Goal: Contribute content: Contribute content

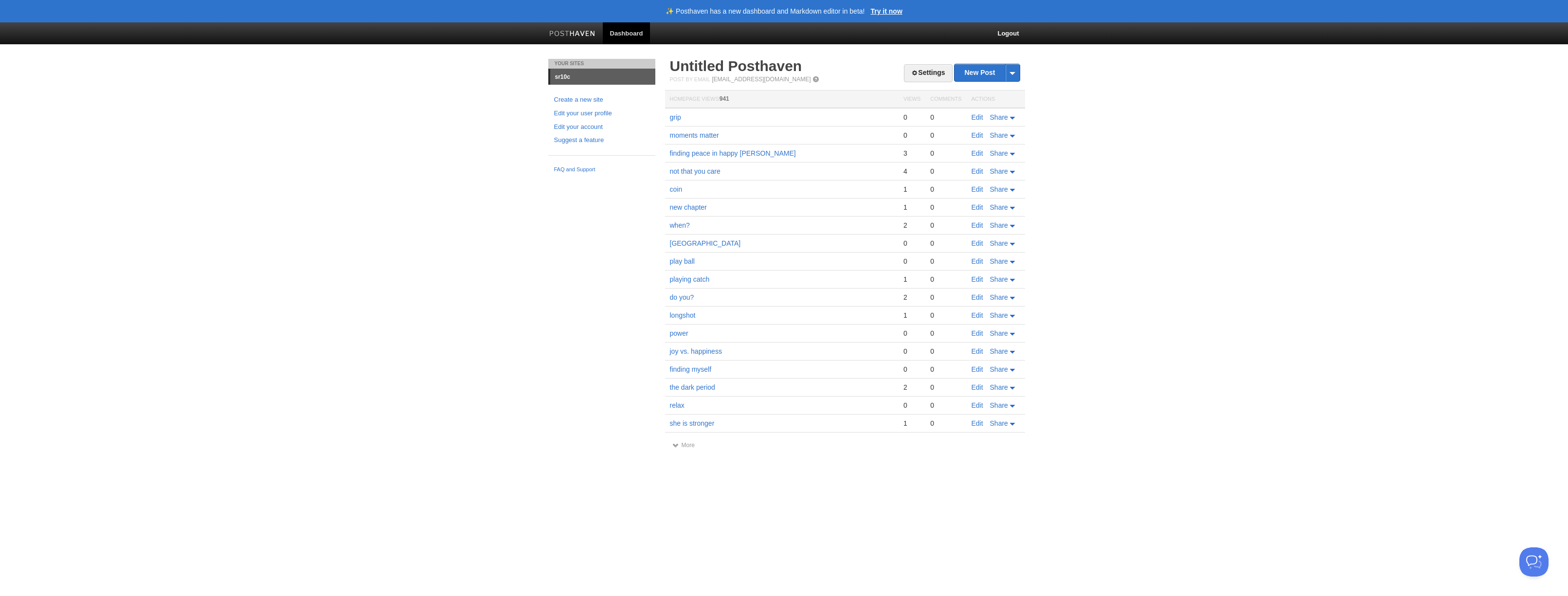
click at [629, 34] on link "Dashboard" at bounding box center [627, 33] width 48 height 22
click at [582, 124] on link "Edit your account" at bounding box center [602, 127] width 96 height 10
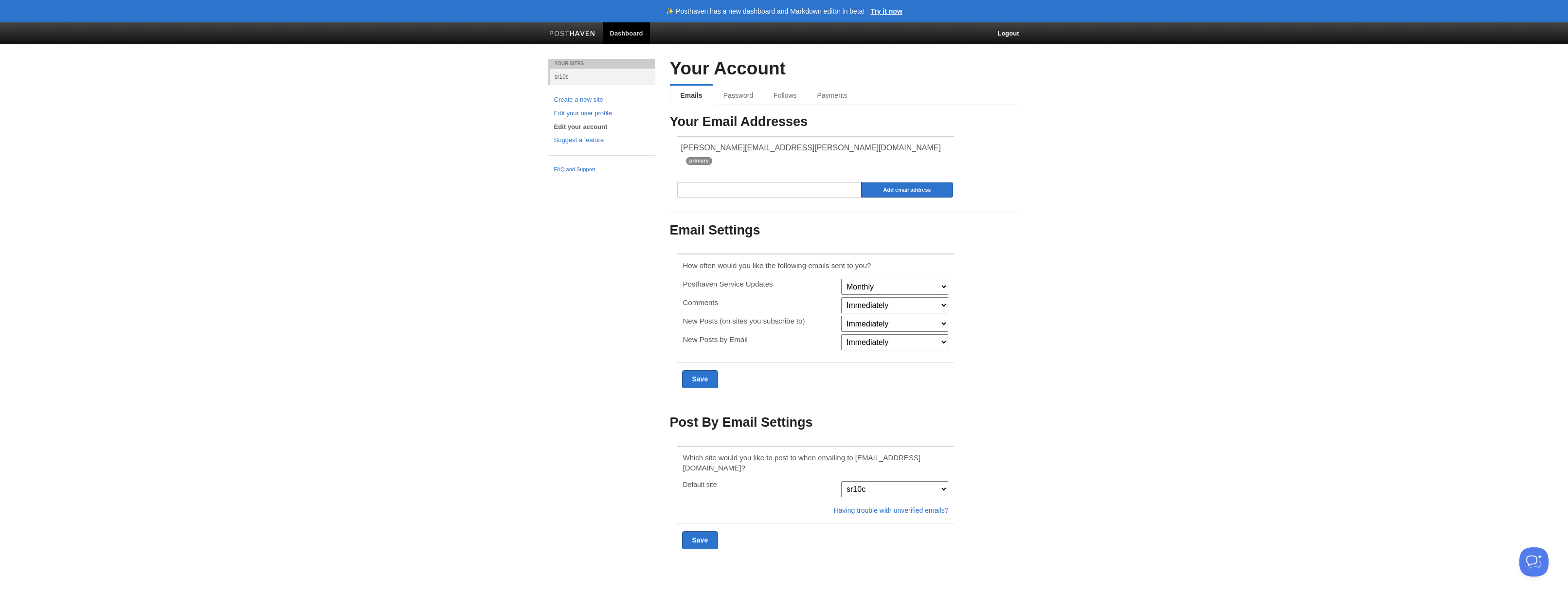
click at [585, 113] on link "Edit your user profile" at bounding box center [602, 113] width 96 height 10
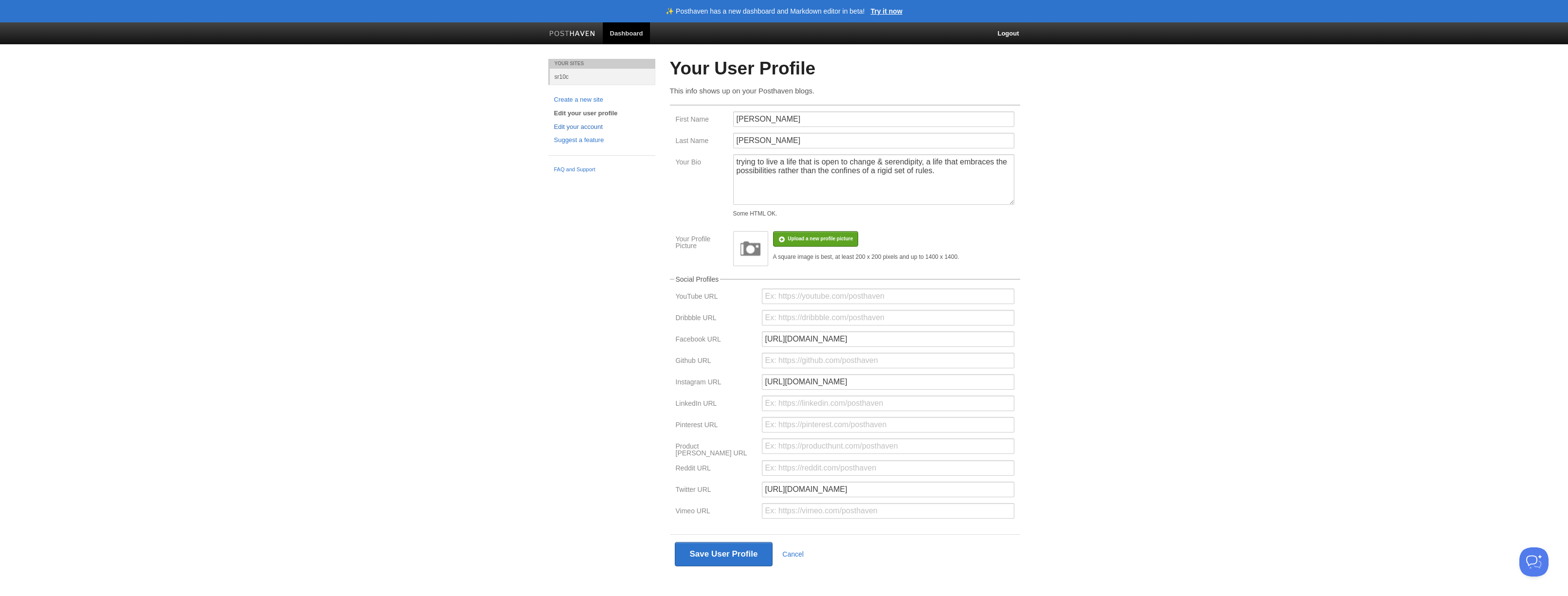
click at [585, 128] on link "Edit your account" at bounding box center [602, 127] width 96 height 10
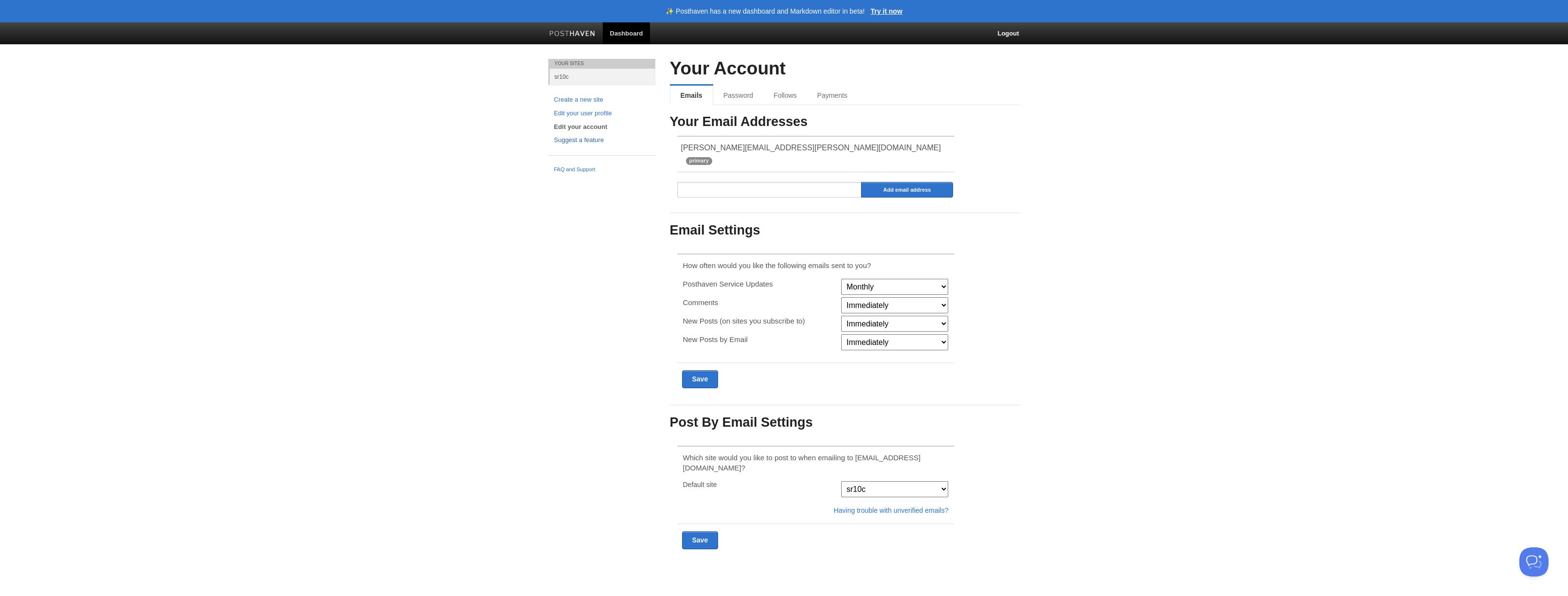
click at [571, 142] on link "Suggest a feature" at bounding box center [602, 140] width 96 height 10
click at [559, 76] on link "sr10c" at bounding box center [602, 77] width 105 height 16
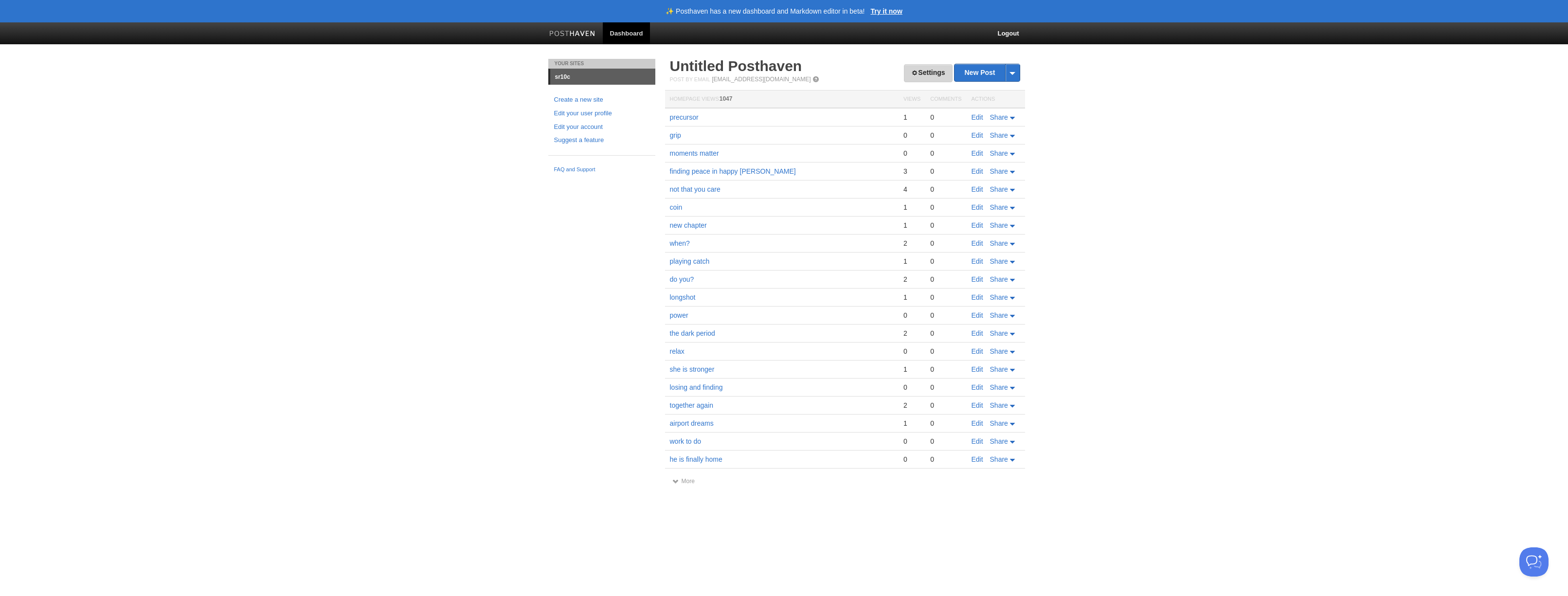
click at [925, 73] on link "Settings" at bounding box center [928, 73] width 48 height 18
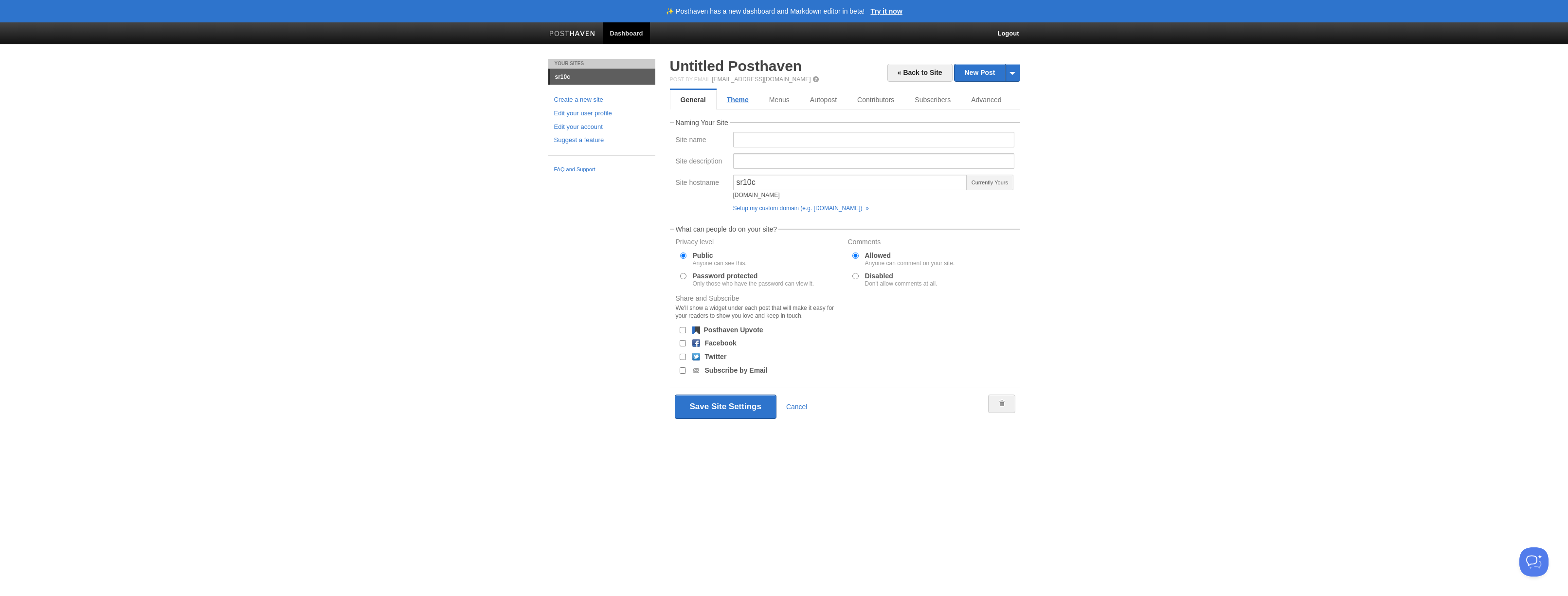
click at [740, 104] on link "Theme" at bounding box center [737, 100] width 42 height 19
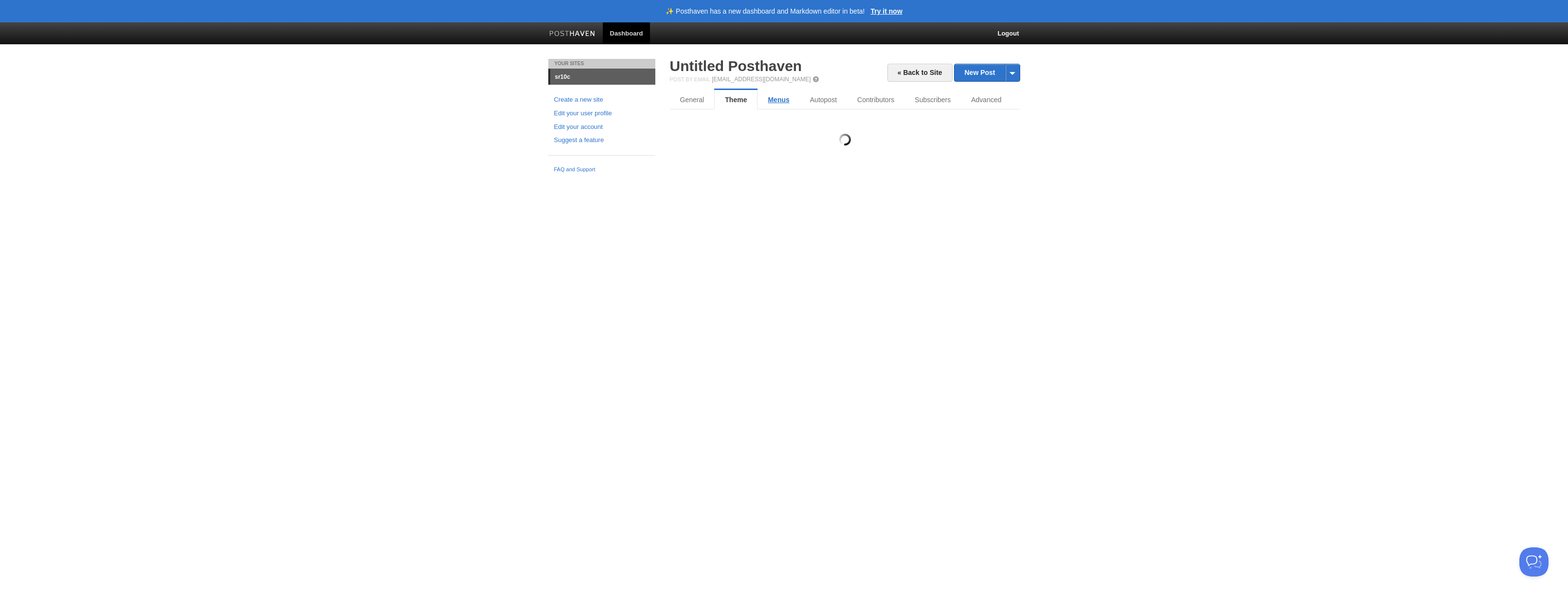
click at [777, 101] on link "Menus" at bounding box center [778, 100] width 41 height 19
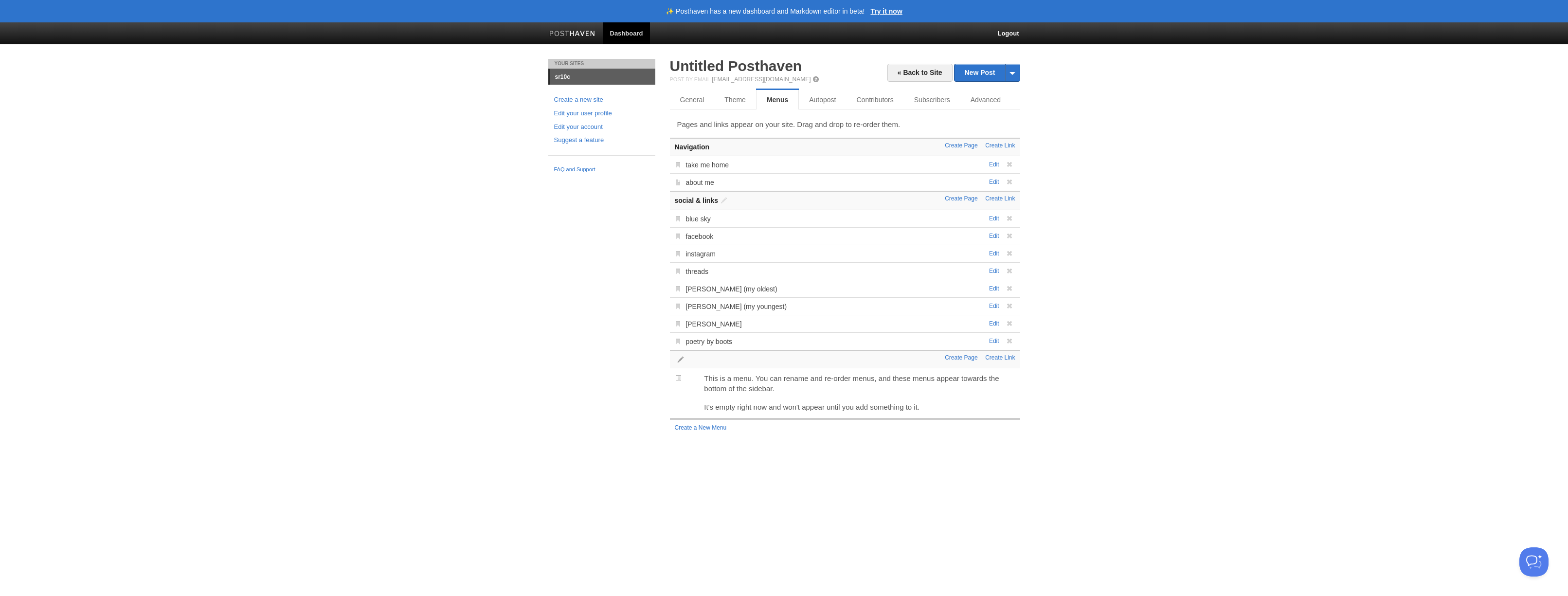
click at [680, 358] on span at bounding box center [680, 359] width 7 height 7
click at [713, 383] on button "Cancel" at bounding box center [714, 385] width 27 height 11
click at [992, 342] on link "Edit" at bounding box center [994, 341] width 10 height 7
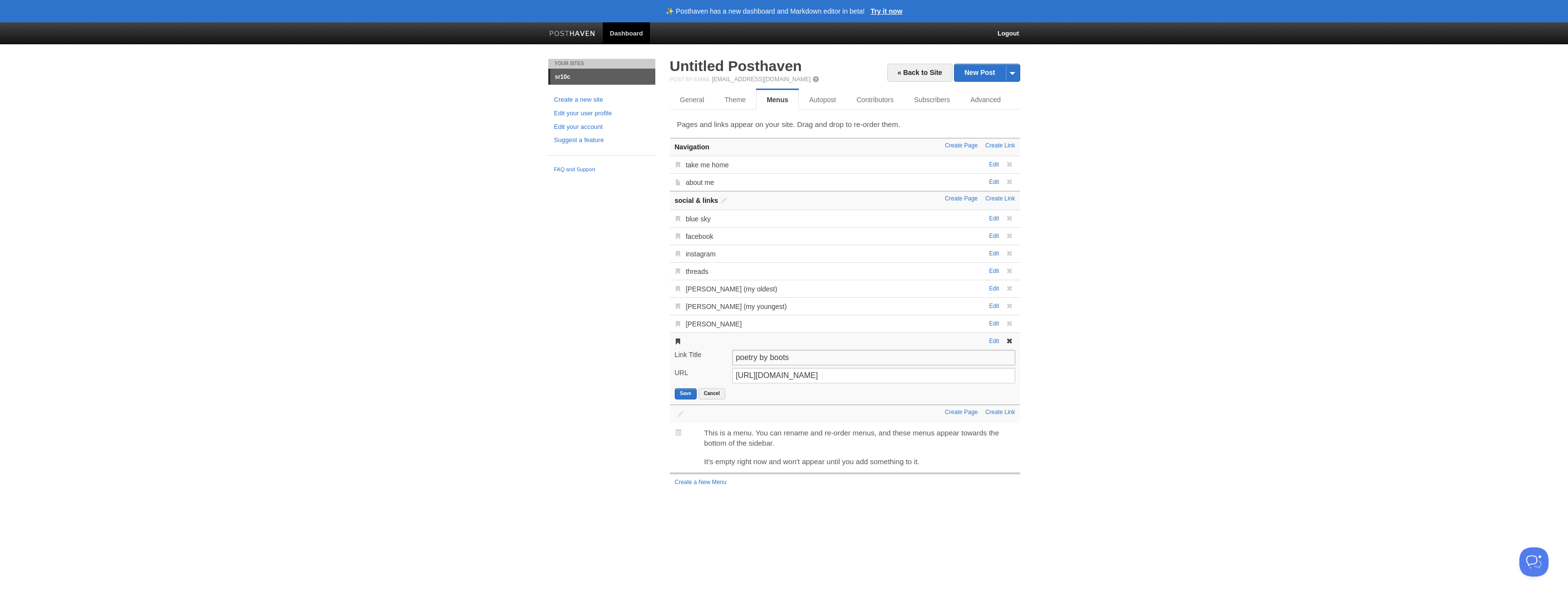
drag, startPoint x: 798, startPoint y: 357, endPoint x: 742, endPoint y: 351, distance: 56.3
click at [742, 351] on input "poetry by boots" at bounding box center [873, 358] width 282 height 16
type input "song on loop in my head right now"
click at [785, 382] on input "[URL][DOMAIN_NAME]" at bounding box center [873, 376] width 282 height 16
paste input "[DOMAIN_NAME][URL]"
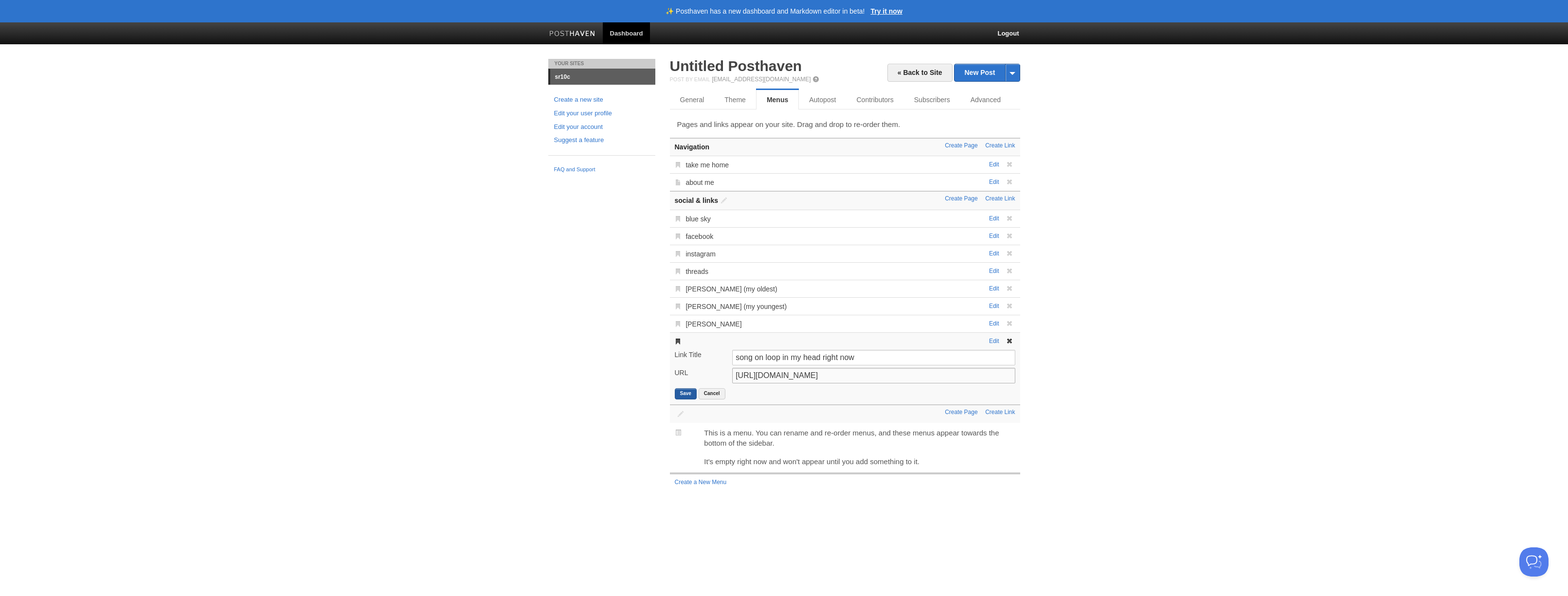
type input "[URL][DOMAIN_NAME]"
click at [684, 393] on button "Save" at bounding box center [685, 394] width 22 height 11
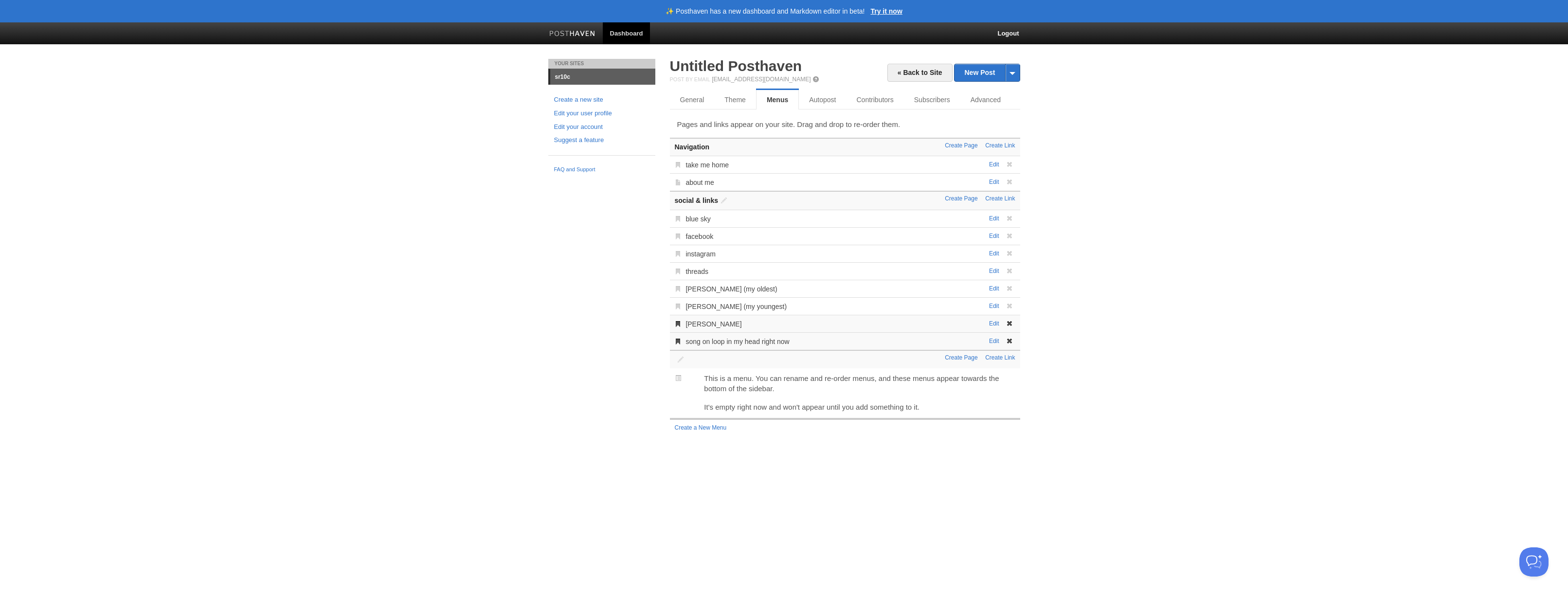
click at [1008, 326] on span at bounding box center [1009, 323] width 7 height 7
click at [1011, 288] on span at bounding box center [1009, 288] width 7 height 7
click at [1007, 289] on span at bounding box center [1009, 288] width 7 height 7
click at [813, 98] on link "Autopost" at bounding box center [824, 100] width 50 height 19
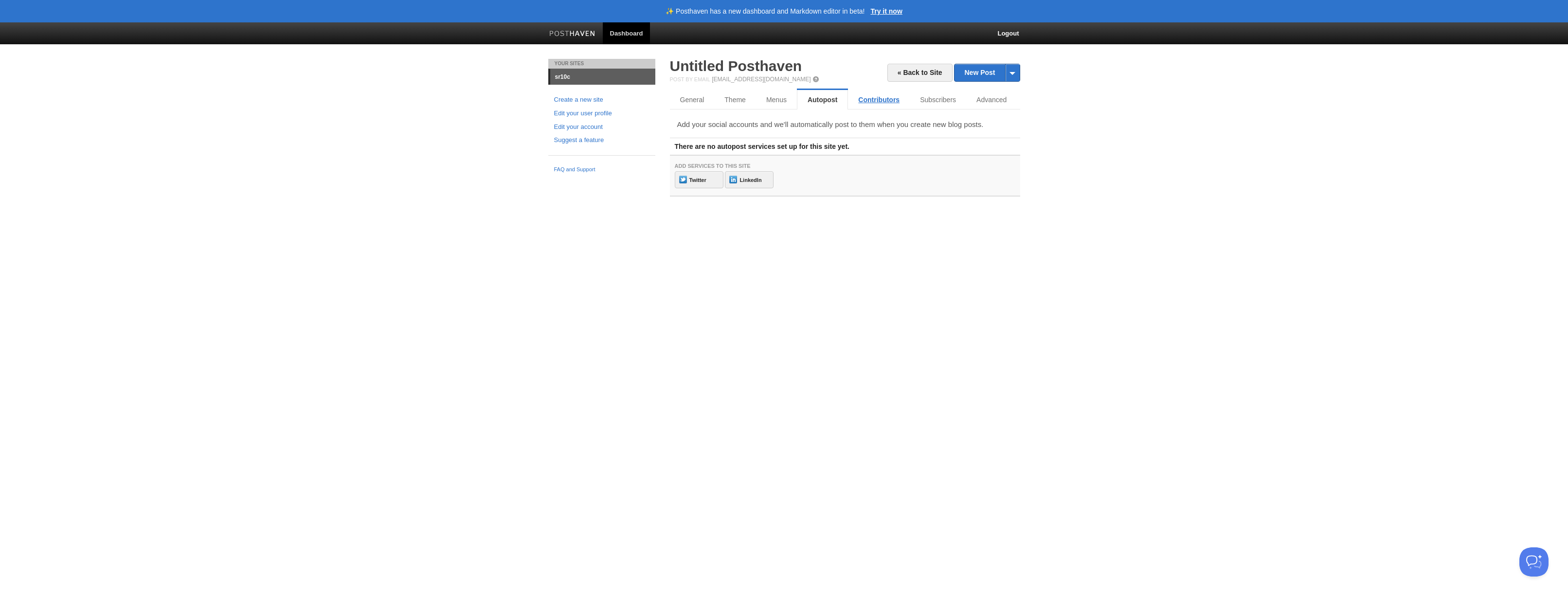
click at [864, 103] on link "Contributors" at bounding box center [878, 100] width 61 height 19
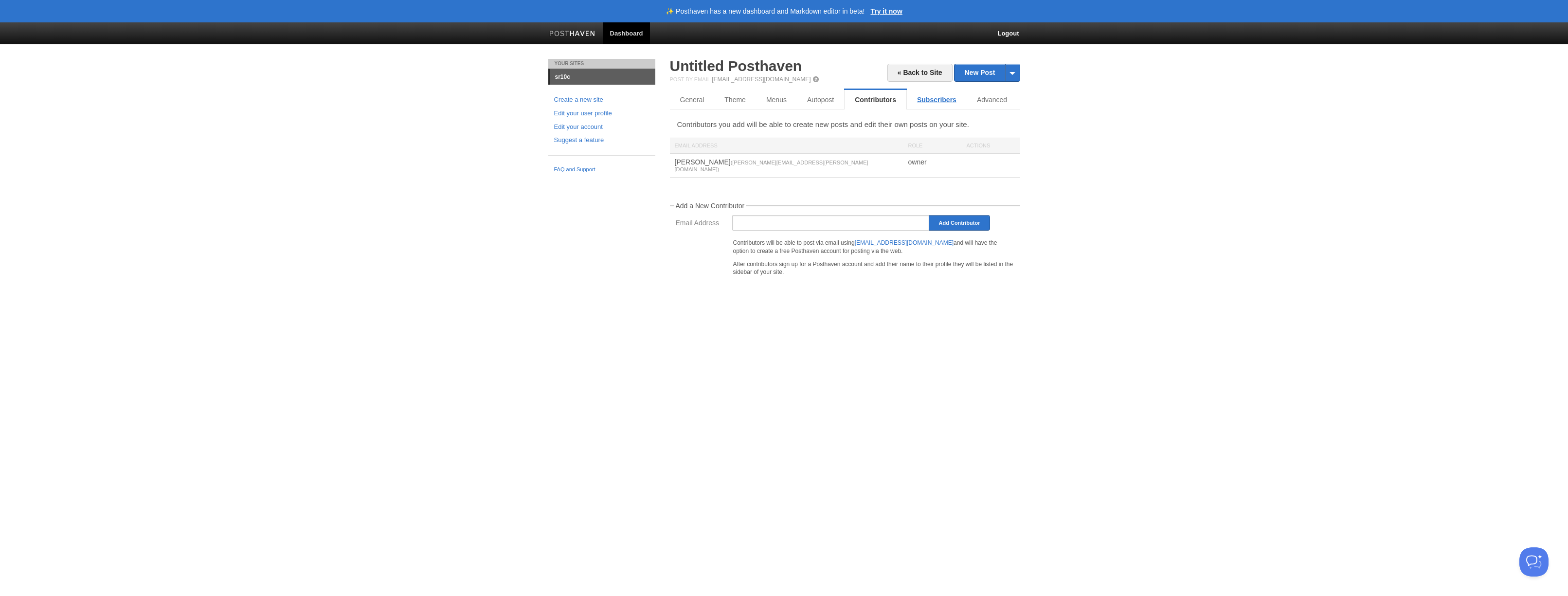
click at [932, 101] on link "Subscribers" at bounding box center [936, 100] width 60 height 19
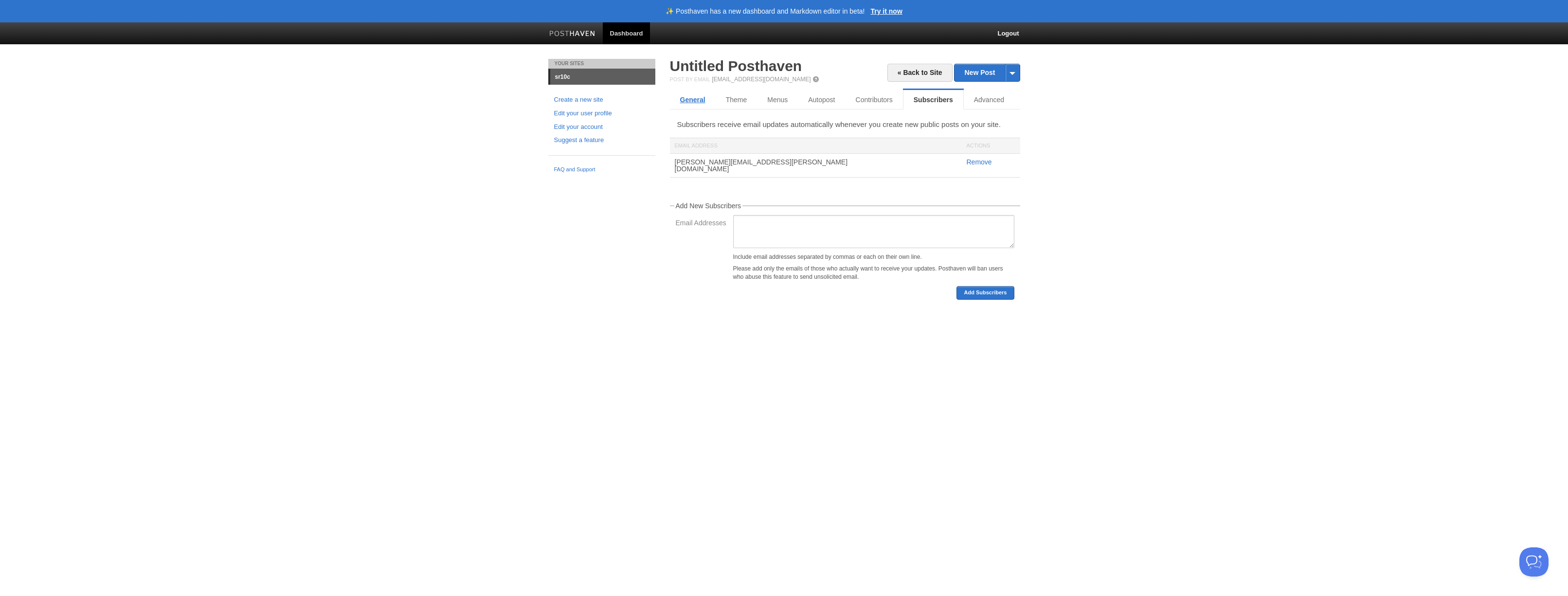
click at [695, 101] on link "General" at bounding box center [692, 100] width 45 height 19
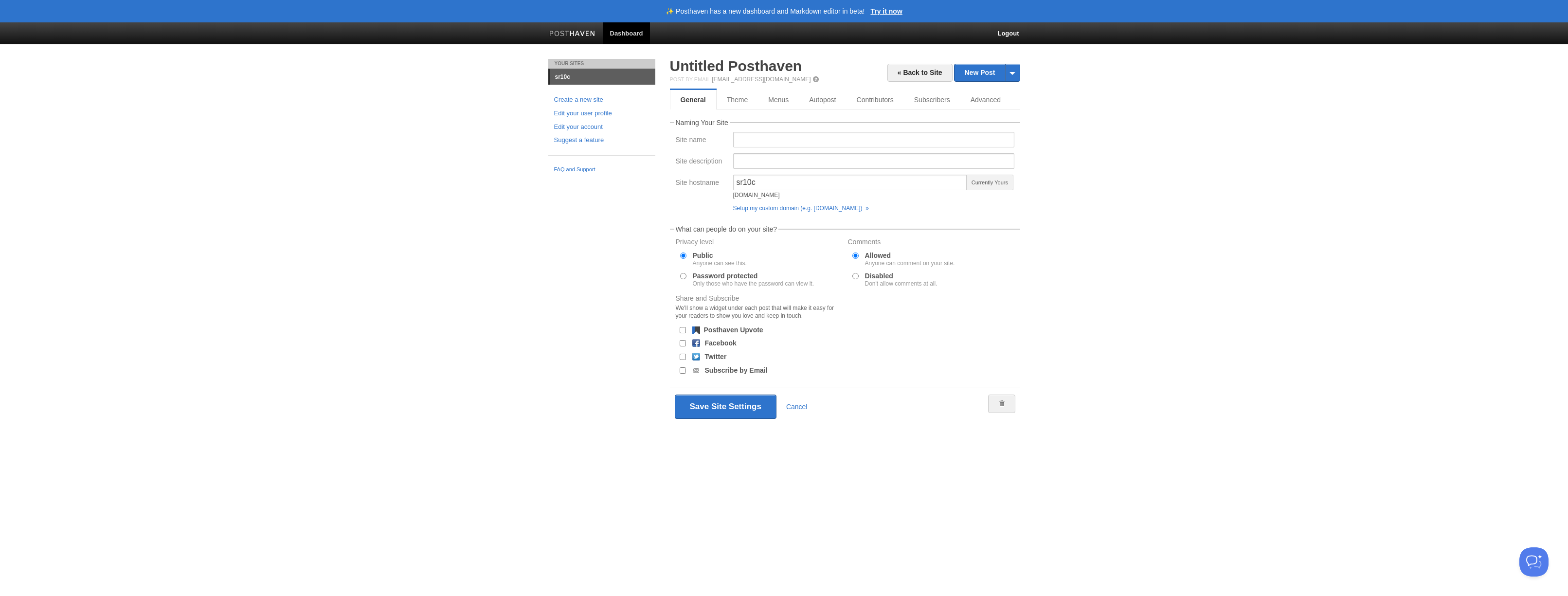
click at [558, 77] on link "sr10c" at bounding box center [603, 77] width 105 height 16
click at [568, 77] on link "sr10c" at bounding box center [603, 77] width 105 height 16
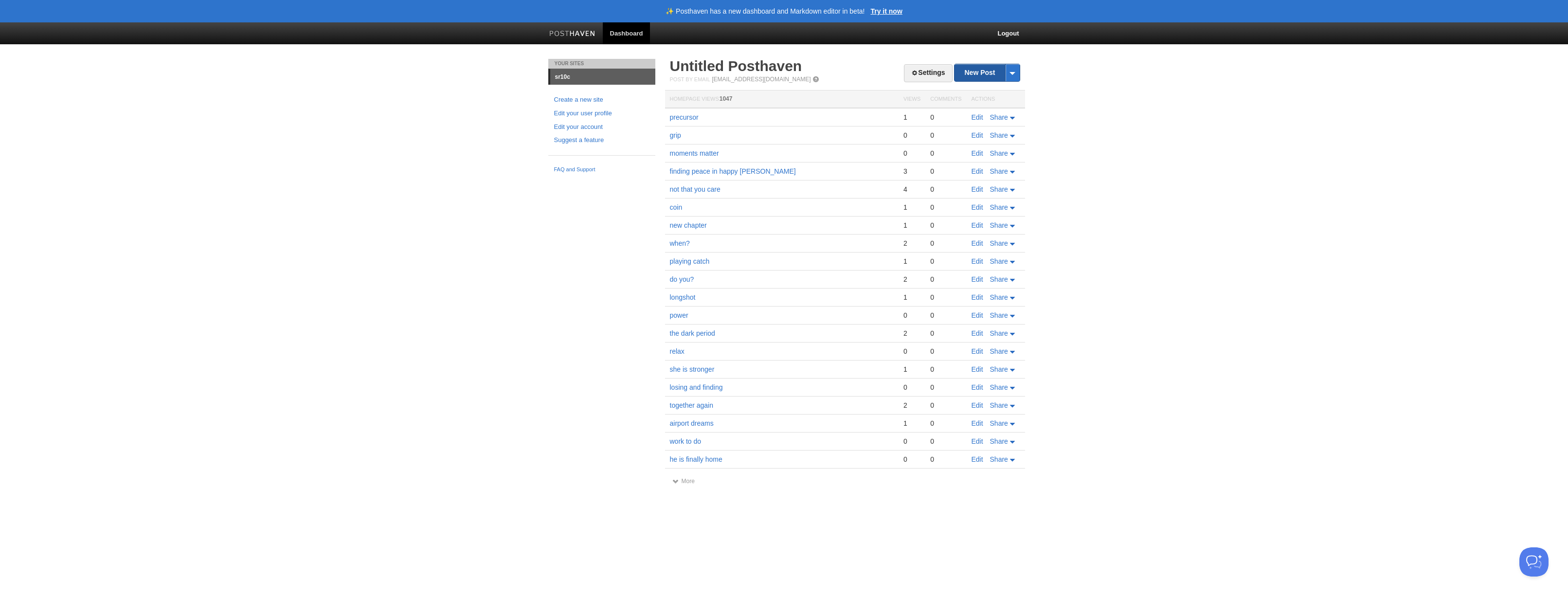
click at [986, 73] on link "New Post" at bounding box center [987, 73] width 65 height 17
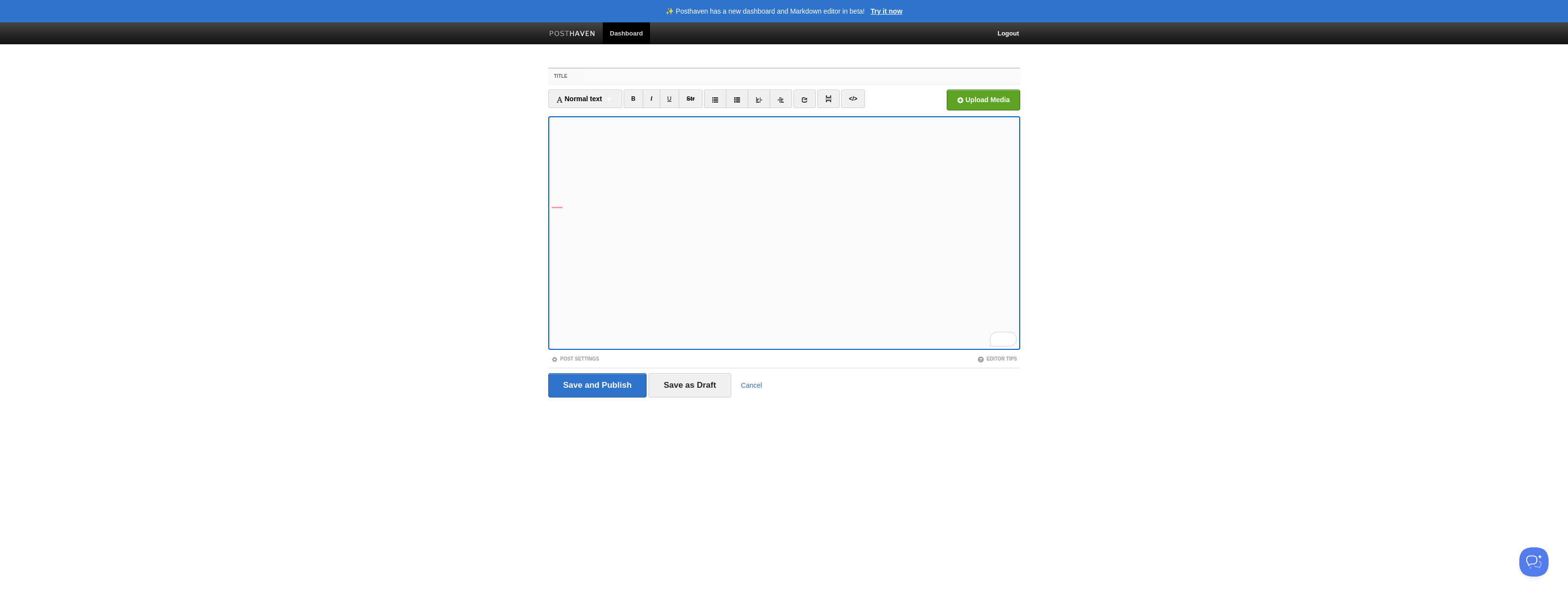
click at [602, 77] on input "Title" at bounding box center [803, 77] width 432 height 16
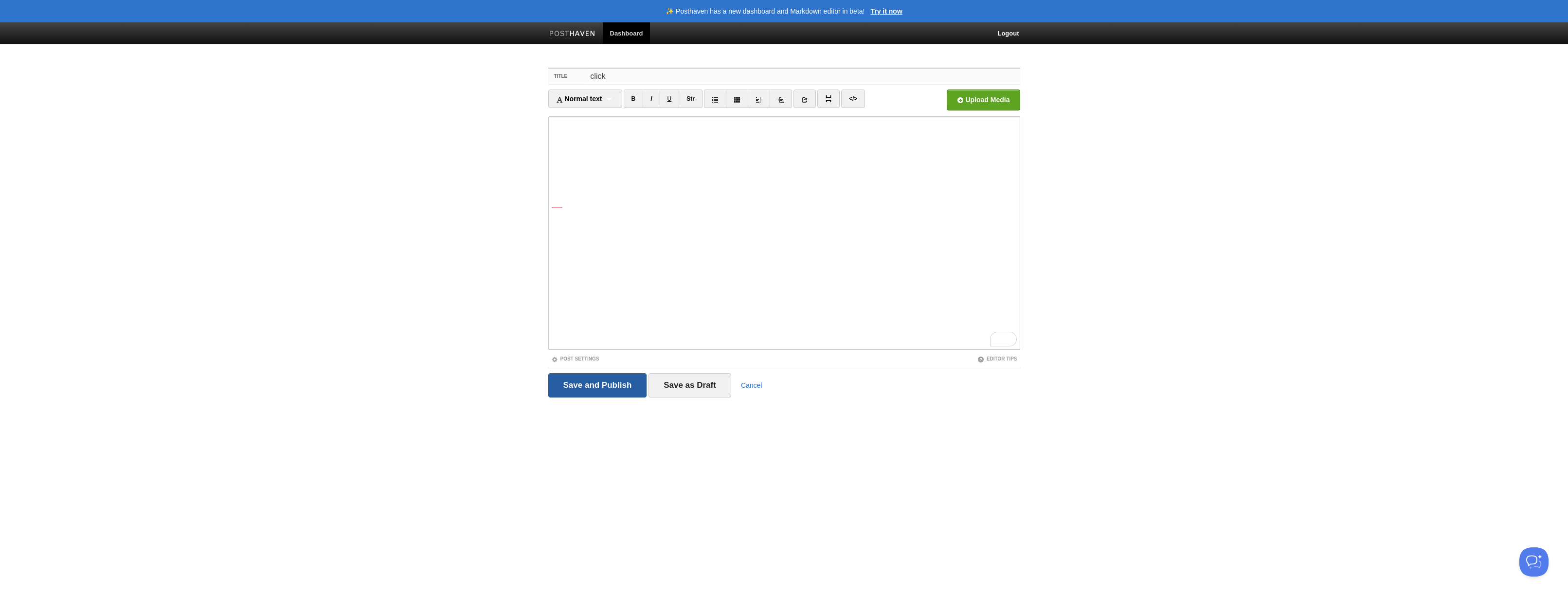
type input "click"
click at [599, 380] on input "Save and Publish" at bounding box center [597, 385] width 99 height 24
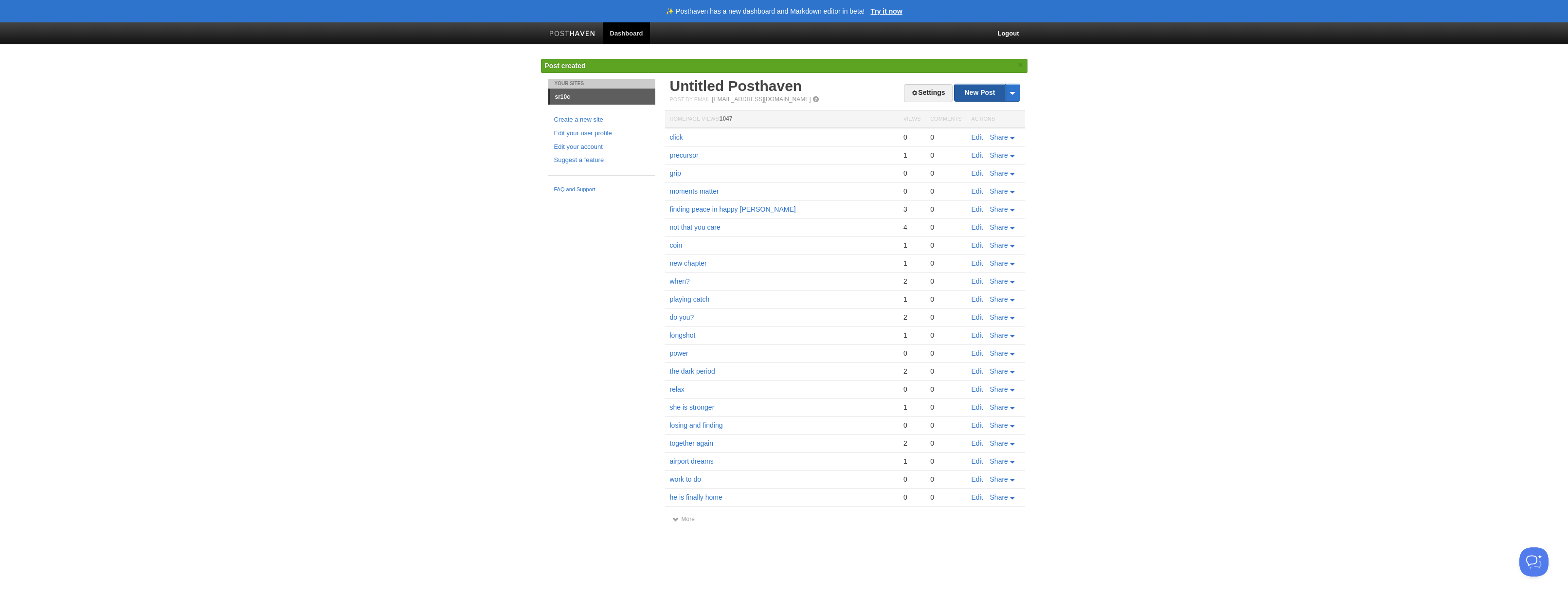
click at [975, 90] on link "New Post" at bounding box center [987, 93] width 65 height 17
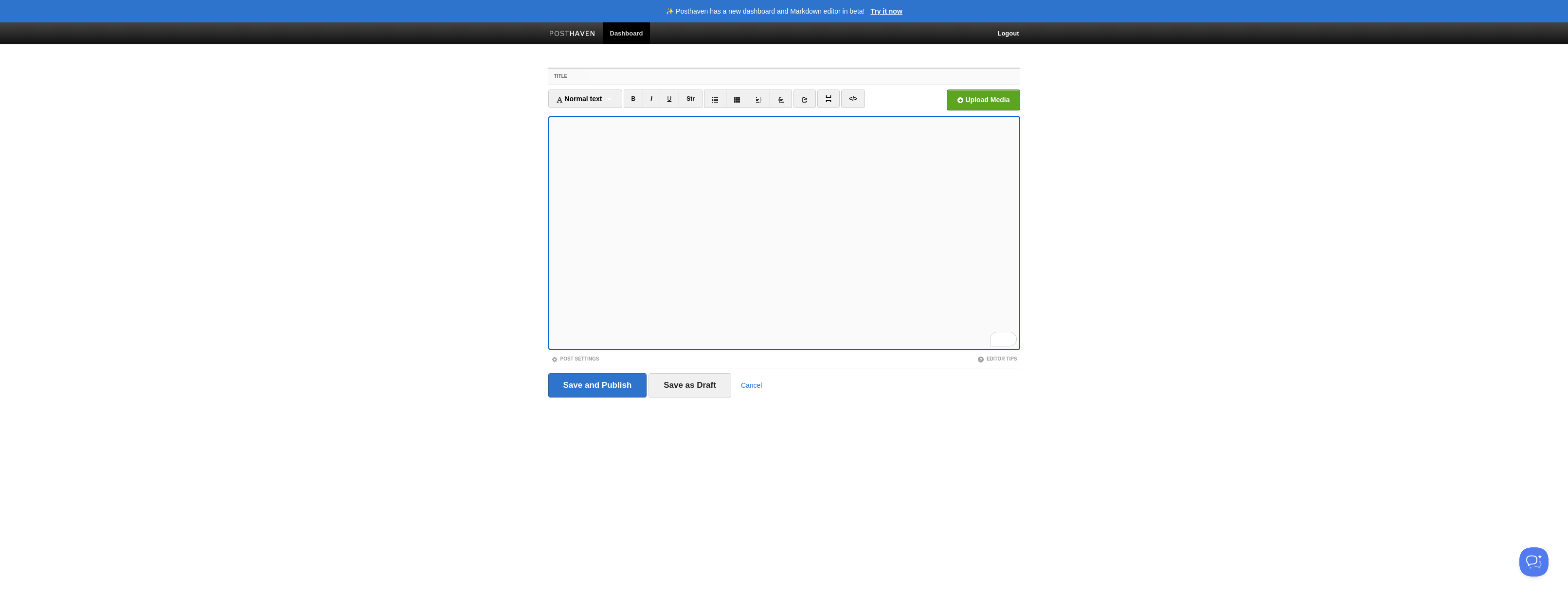
click at [640, 80] on input "Title" at bounding box center [803, 77] width 432 height 16
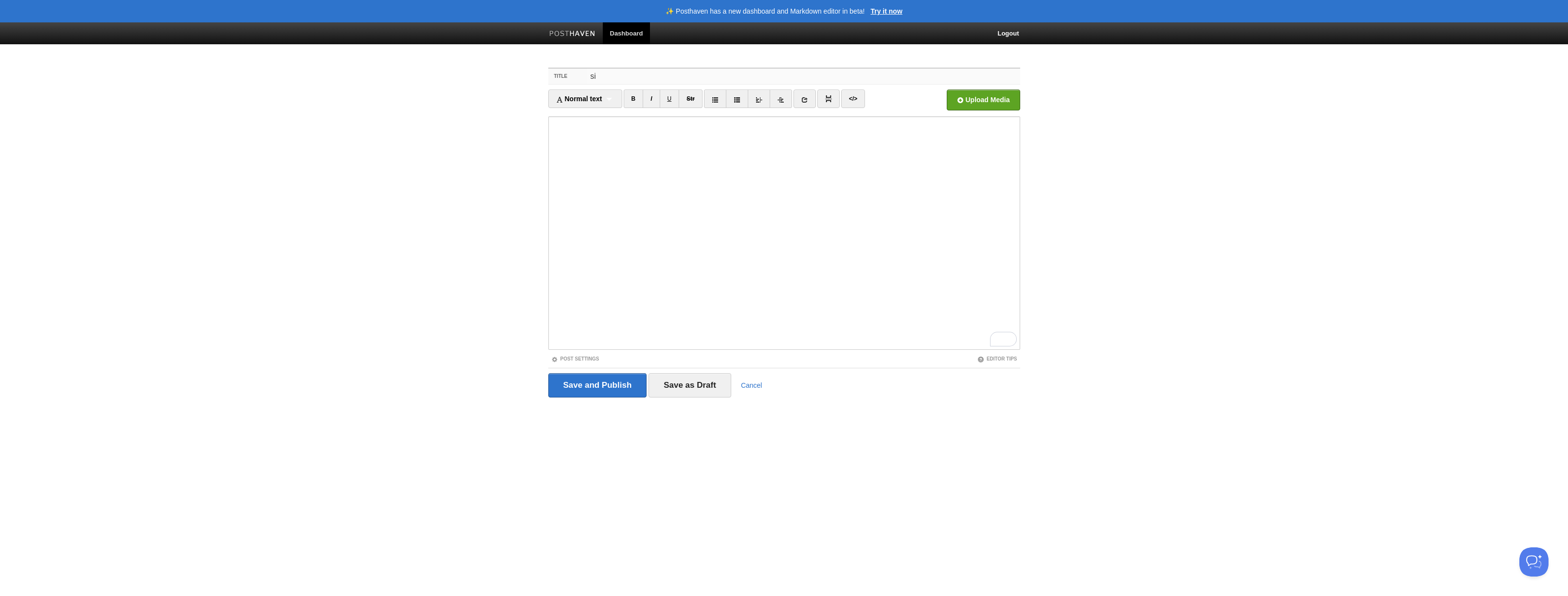
type input "s"
type input "silent conversation"
click at [585, 389] on input "Save and Publish" at bounding box center [597, 385] width 99 height 24
